Goal: Navigation & Orientation: Find specific page/section

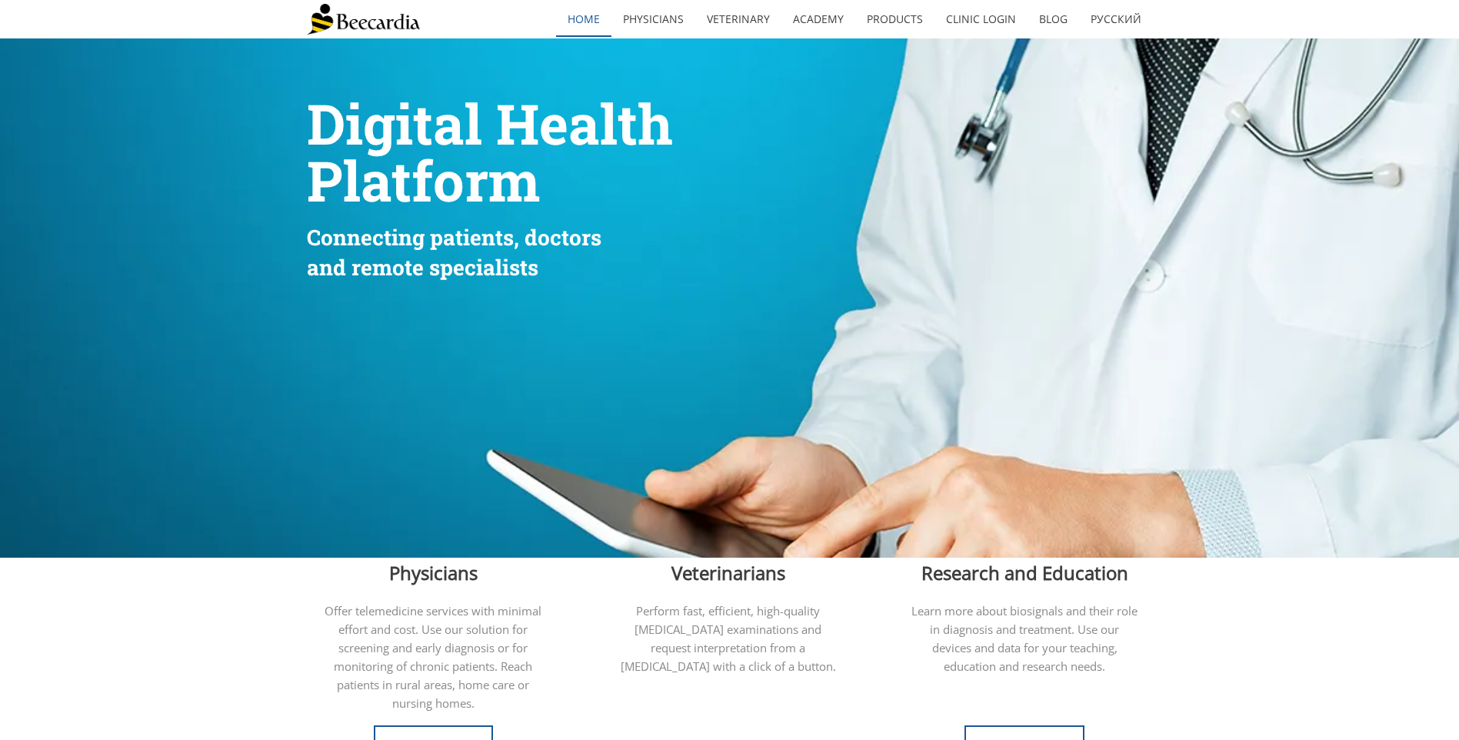
click at [602, 23] on link "home" at bounding box center [583, 19] width 55 height 35
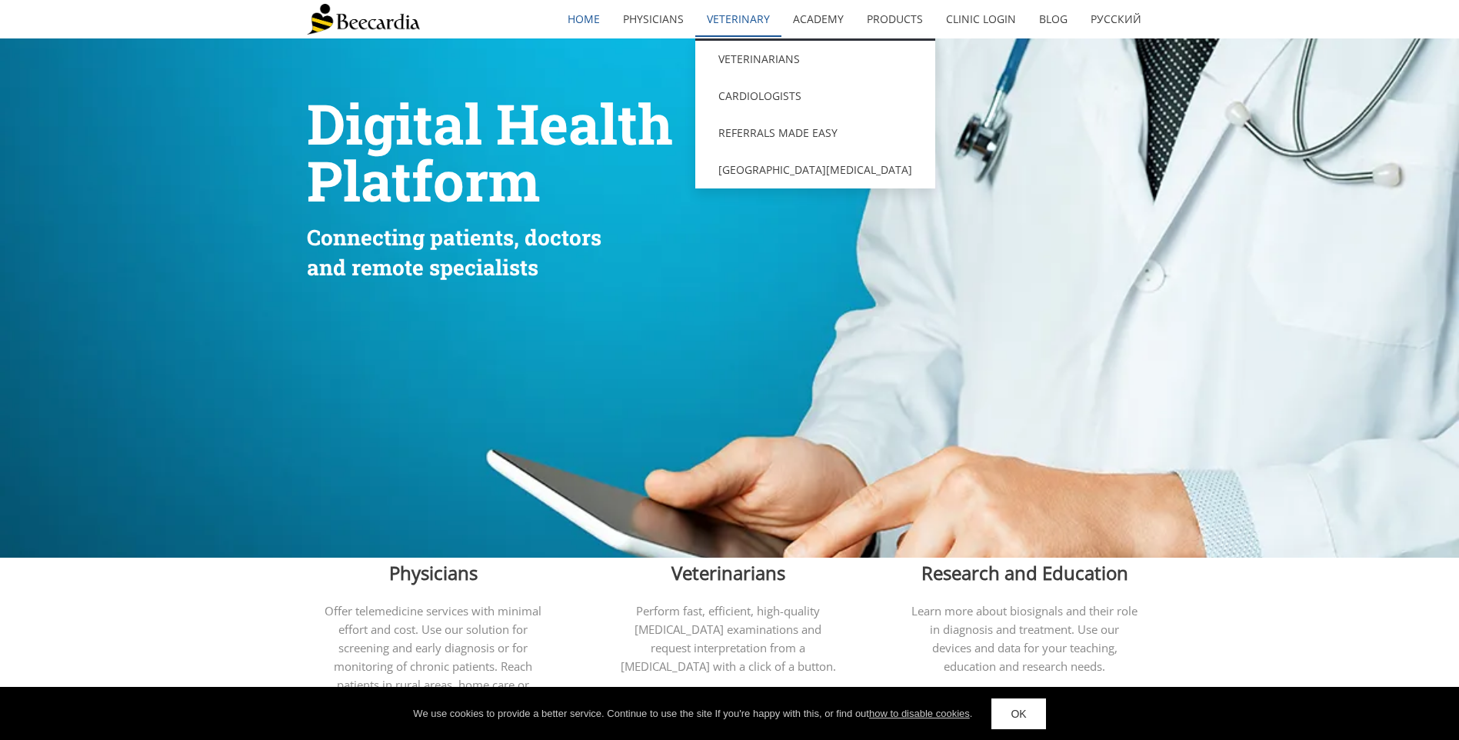
click at [739, 22] on link "Veterinary" at bounding box center [738, 19] width 86 height 35
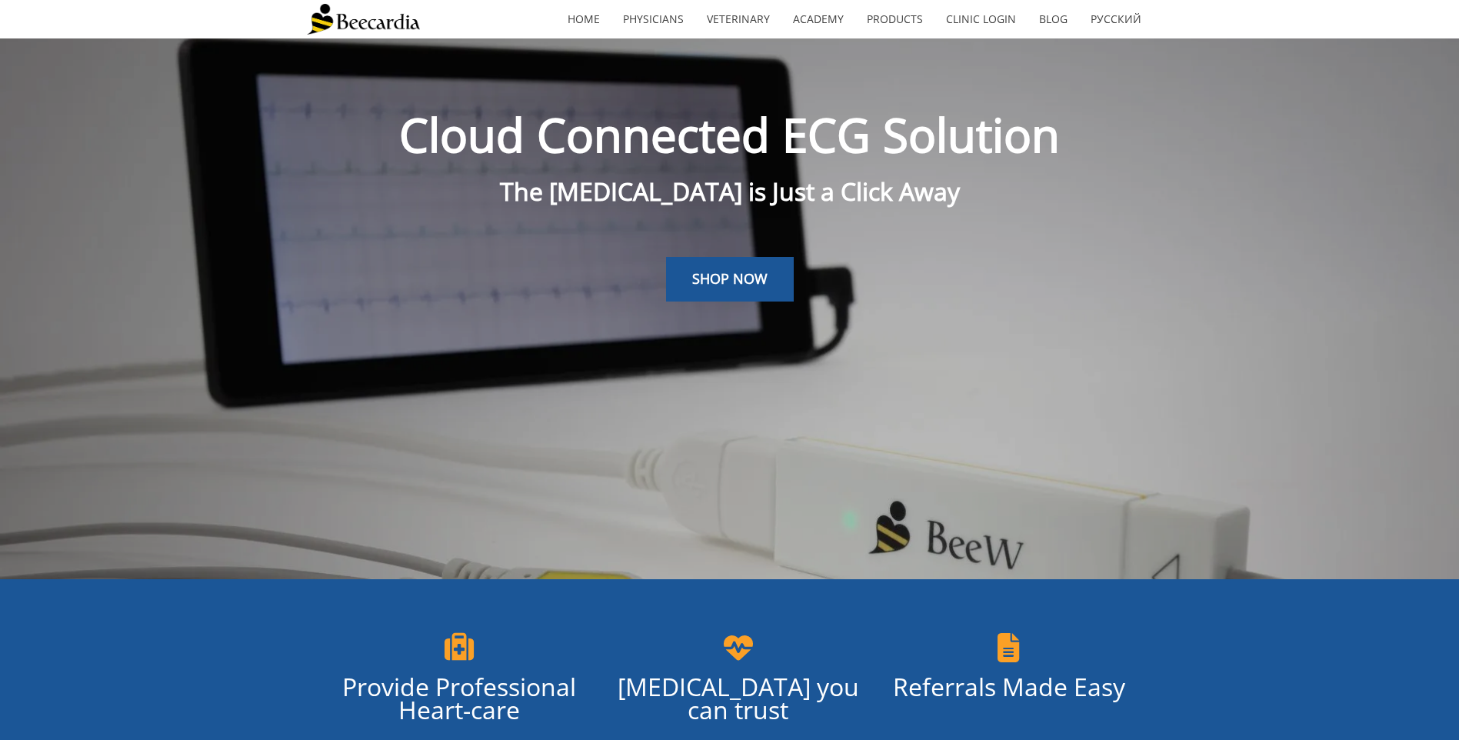
scroll to position [38, 0]
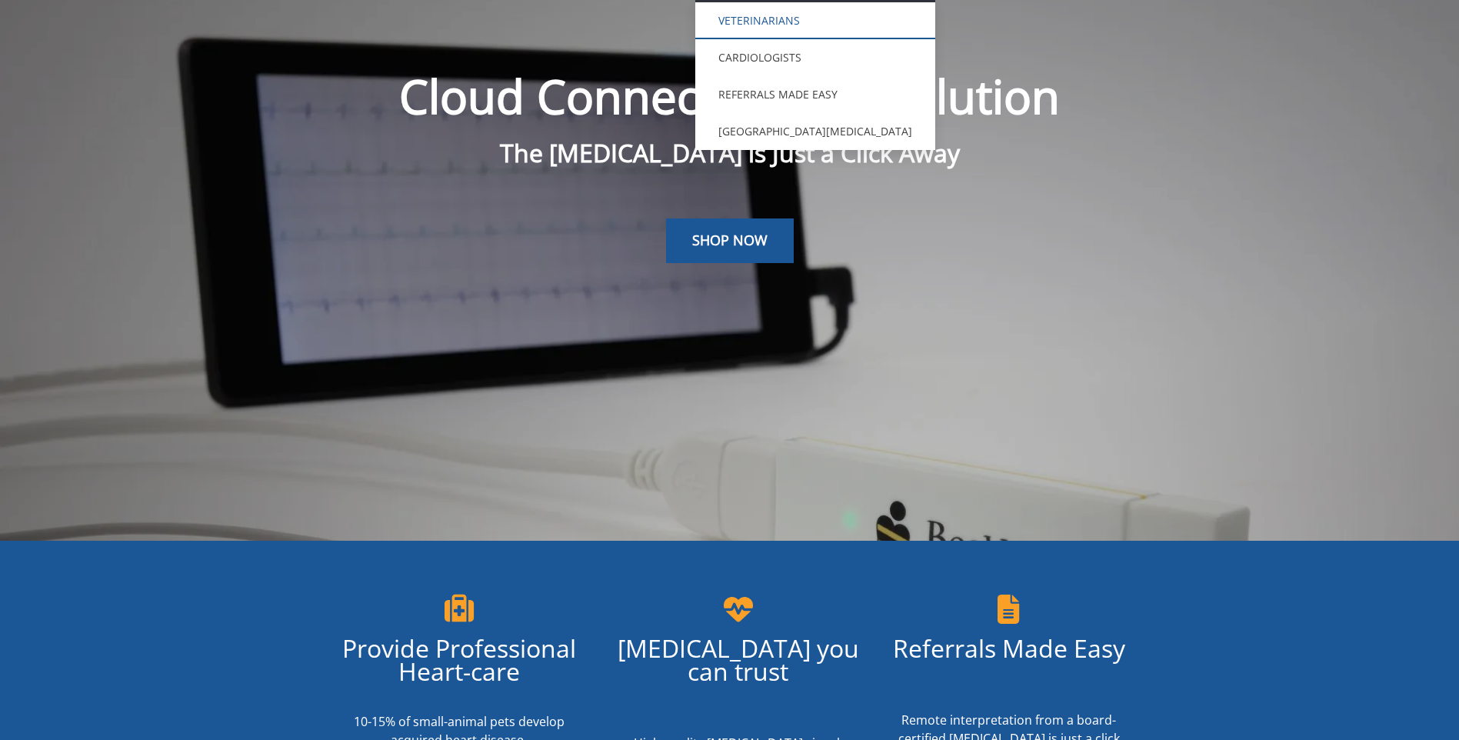
click at [755, 22] on link "Veterinarians" at bounding box center [815, 20] width 240 height 37
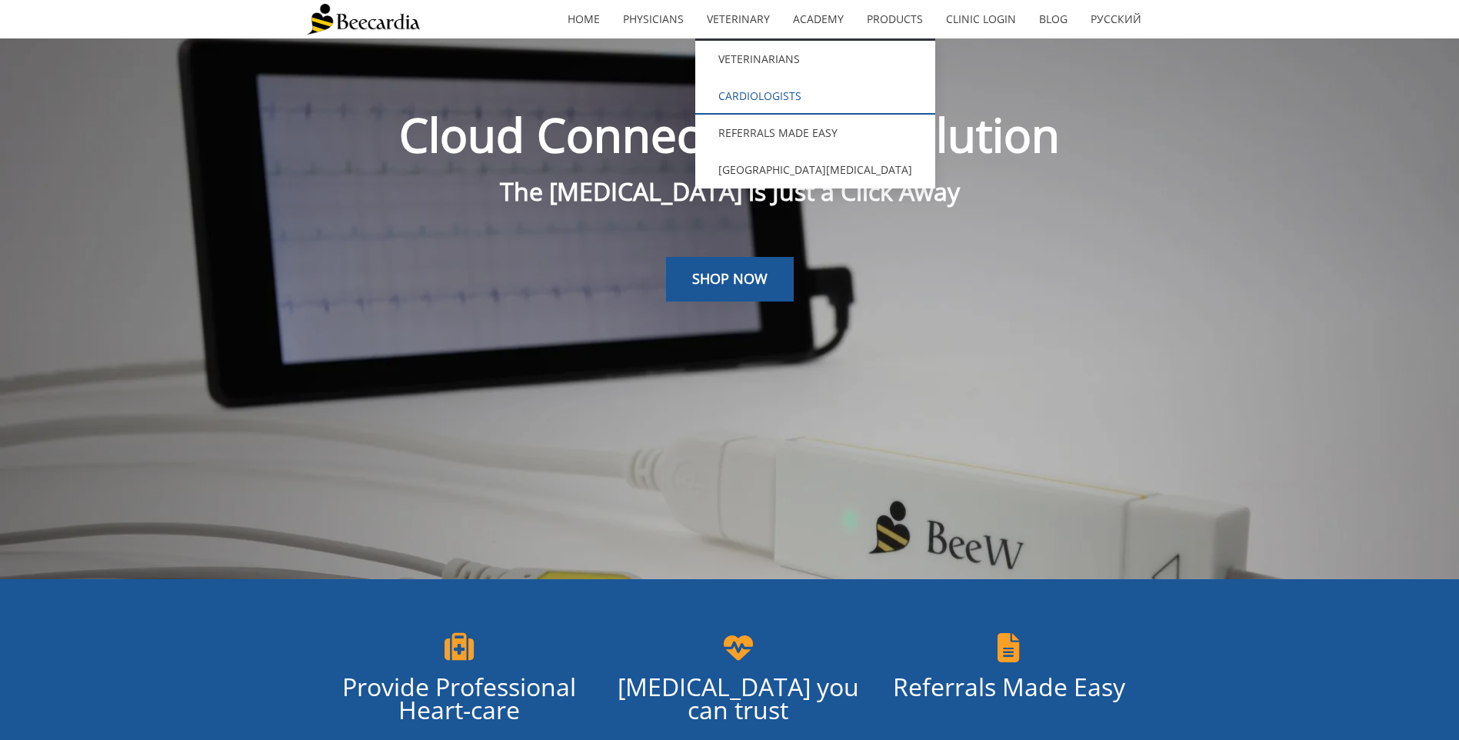
click at [762, 99] on link "Cardiologists" at bounding box center [815, 96] width 240 height 37
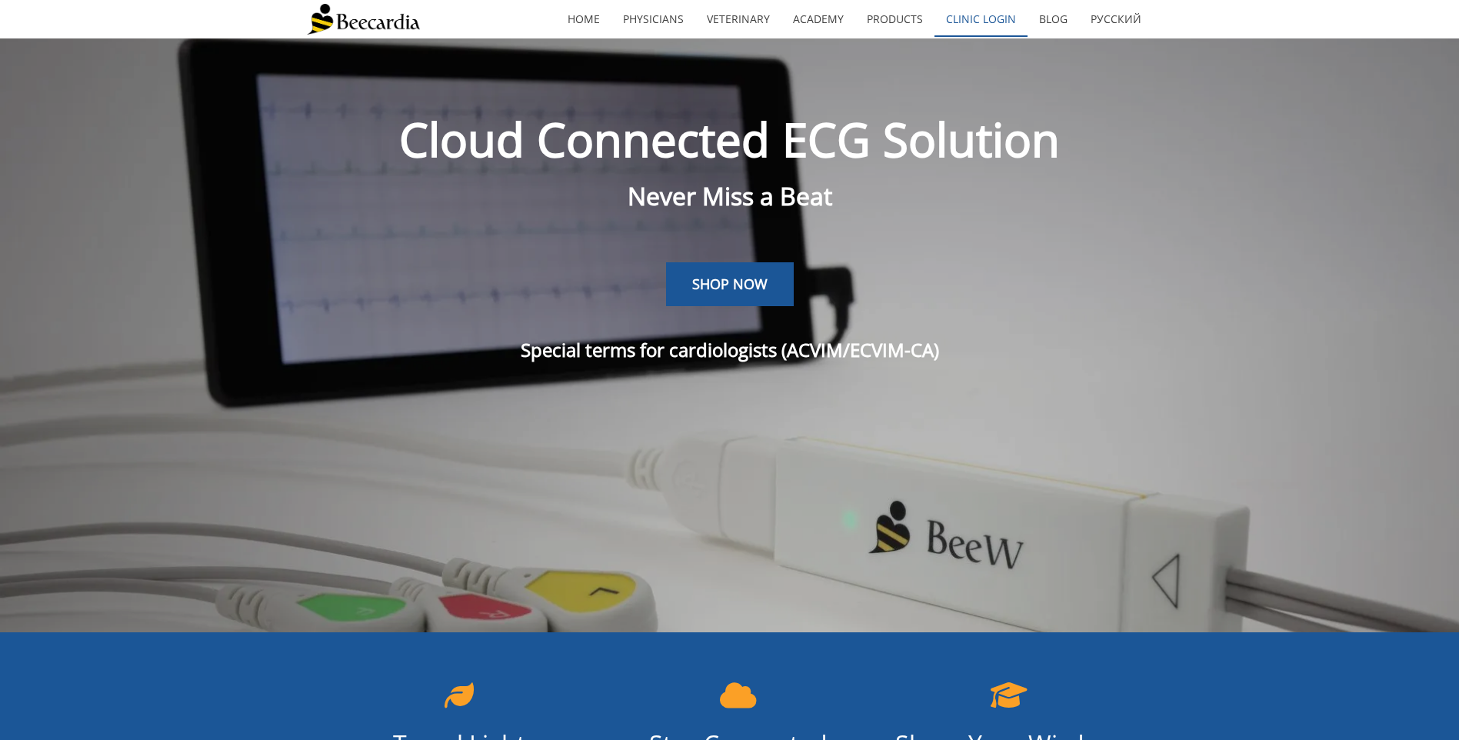
click at [1004, 19] on link "Clinic Login" at bounding box center [981, 19] width 93 height 35
